Goal: Task Accomplishment & Management: Manage account settings

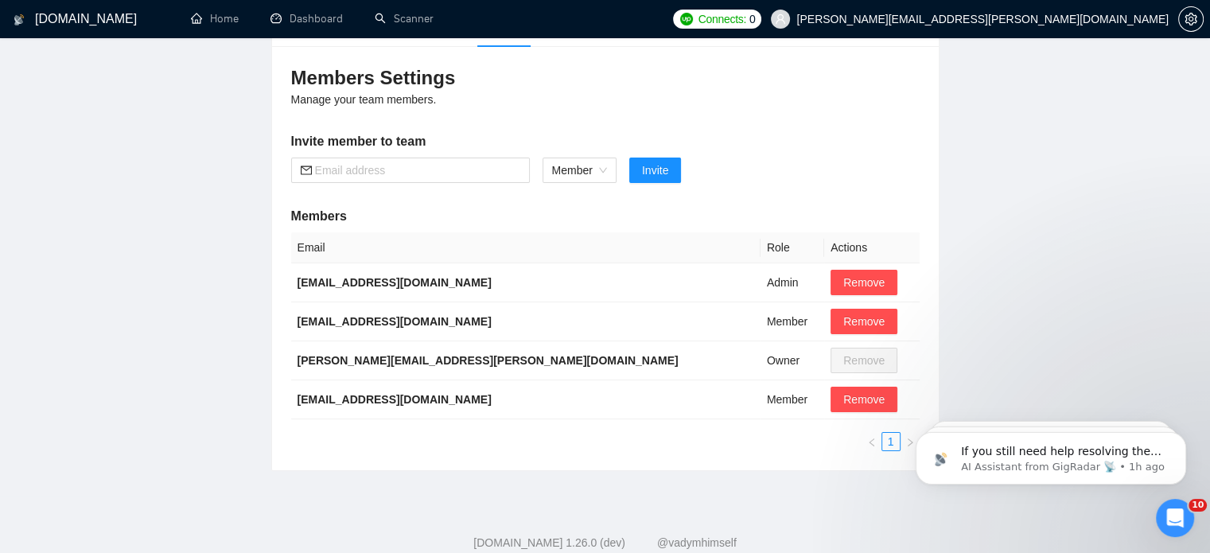
scroll to position [2, 0]
click at [484, 173] on input "text" at bounding box center [417, 170] width 205 height 18
paste input "[EMAIL_ADDRESS][DOMAIN_NAME]"
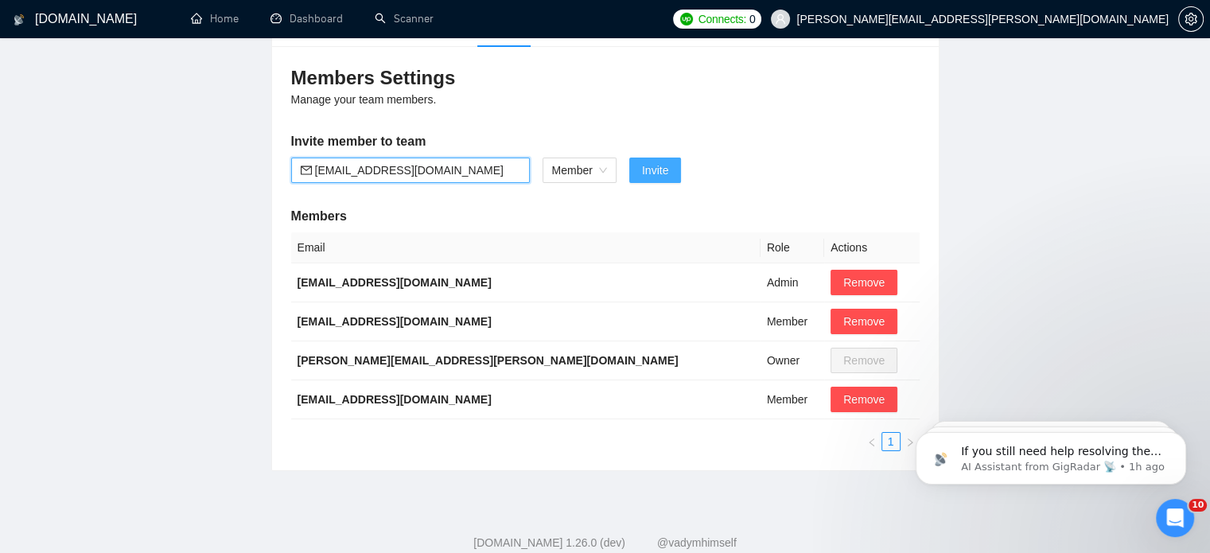
type input "[EMAIL_ADDRESS][DOMAIN_NAME]"
click at [636, 165] on button "Invite" at bounding box center [655, 170] width 52 height 25
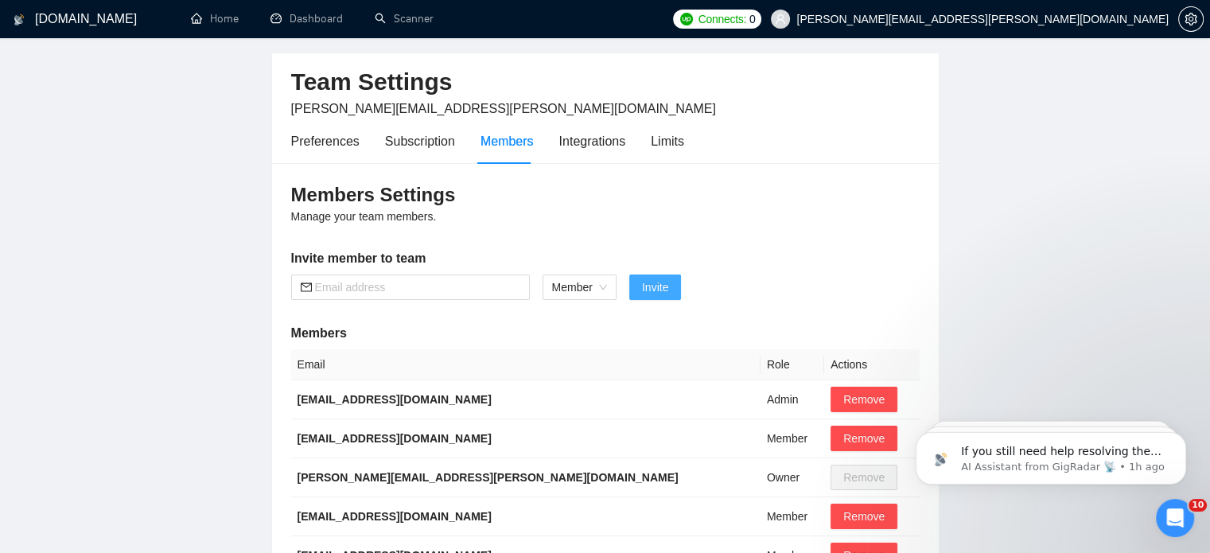
scroll to position [32, 0]
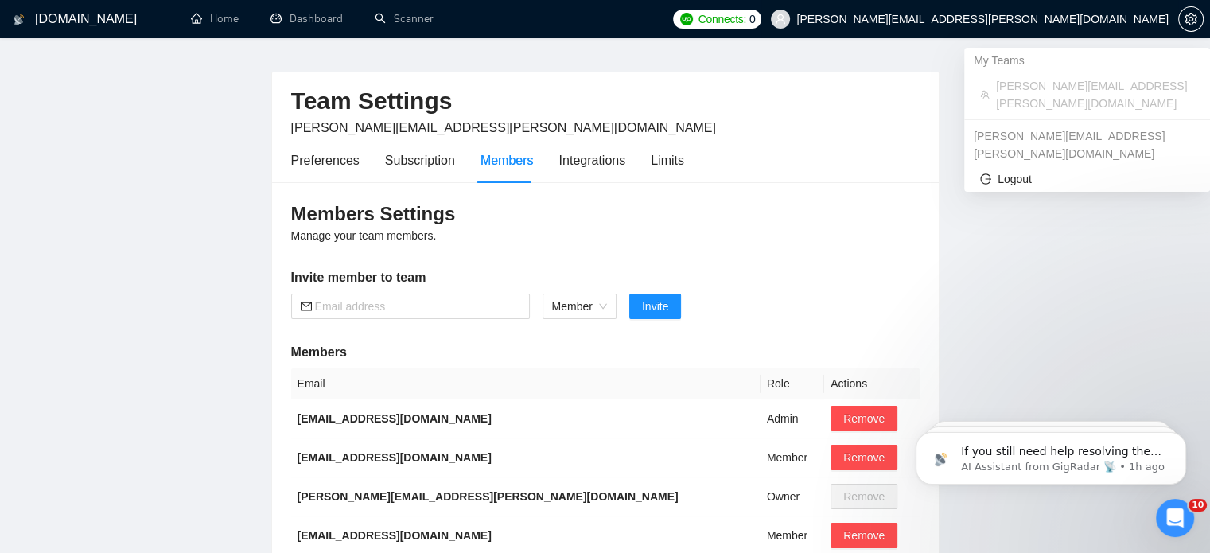
click at [1097, 19] on span "[PERSON_NAME][EMAIL_ADDRESS][PERSON_NAME][DOMAIN_NAME]" at bounding box center [982, 19] width 372 height 0
click at [1019, 170] on span "Logout" at bounding box center [1087, 179] width 214 height 18
